Goal: Task Accomplishment & Management: Manage account settings

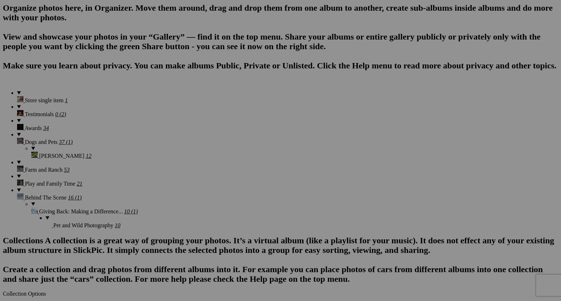
scroll to position [530, 0]
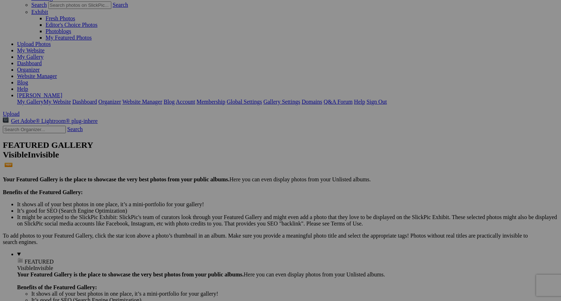
scroll to position [0, 0]
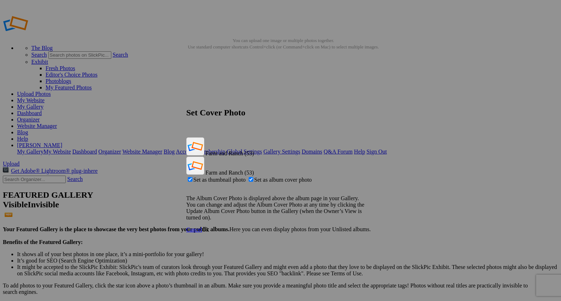
click at [209, 226] on span "Ok" at bounding box center [205, 229] width 7 height 6
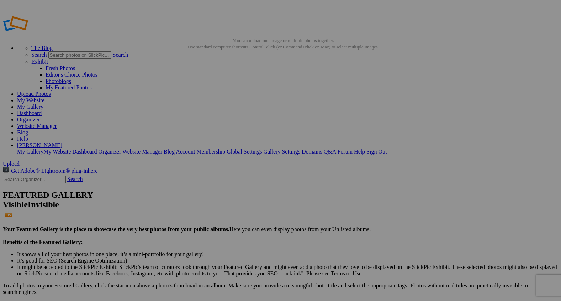
click at [57, 123] on link "Website Manager" at bounding box center [37, 126] width 40 height 6
